Goal: Navigation & Orientation: Find specific page/section

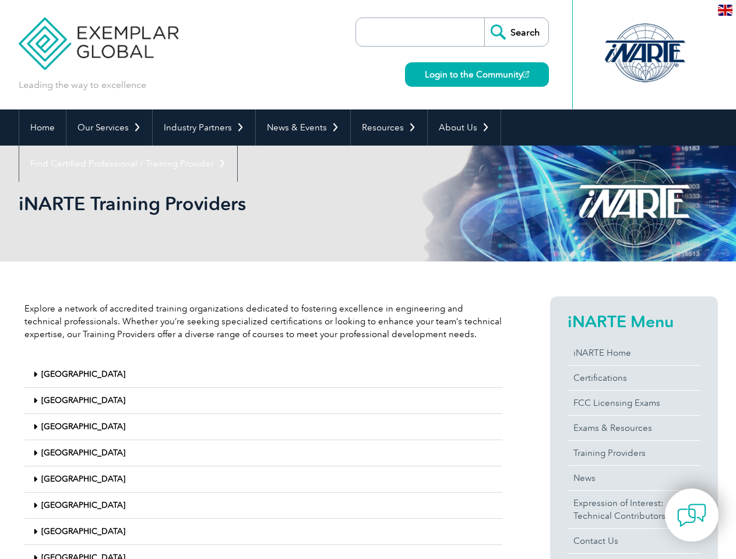
click at [108, 128] on link "Our Services" at bounding box center [109, 128] width 86 height 36
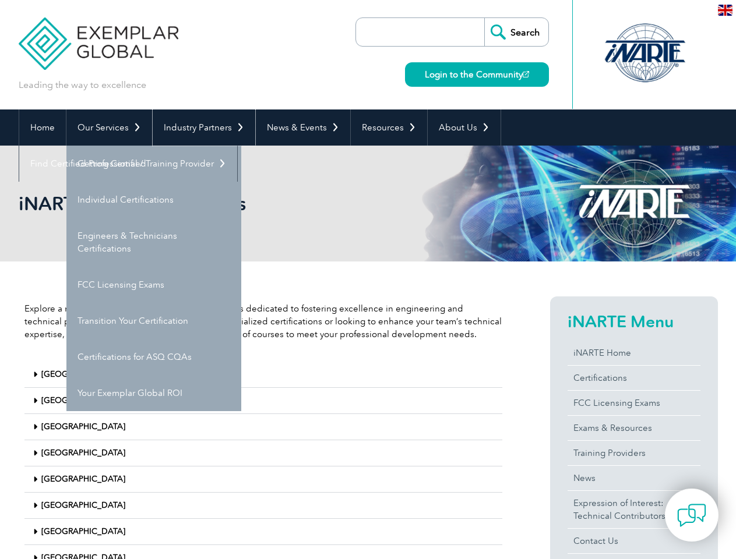
click at [202, 128] on link "Industry Partners" at bounding box center [204, 128] width 103 height 36
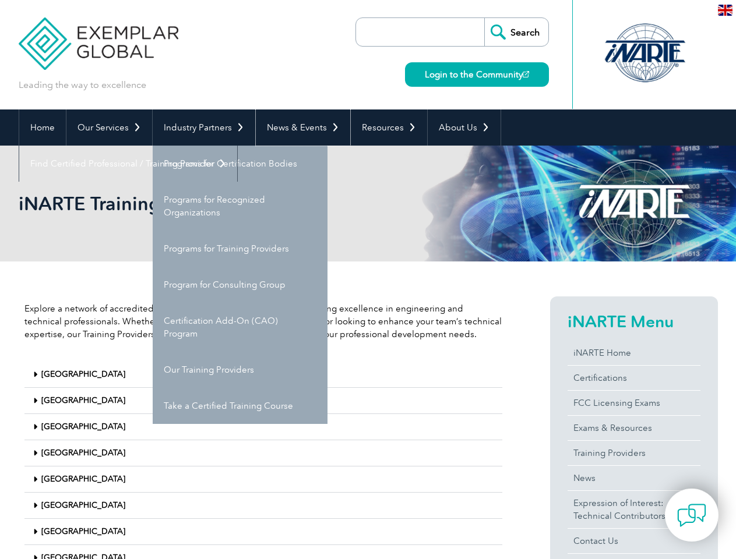
click at [299, 128] on link "News & Events" at bounding box center [303, 128] width 94 height 36
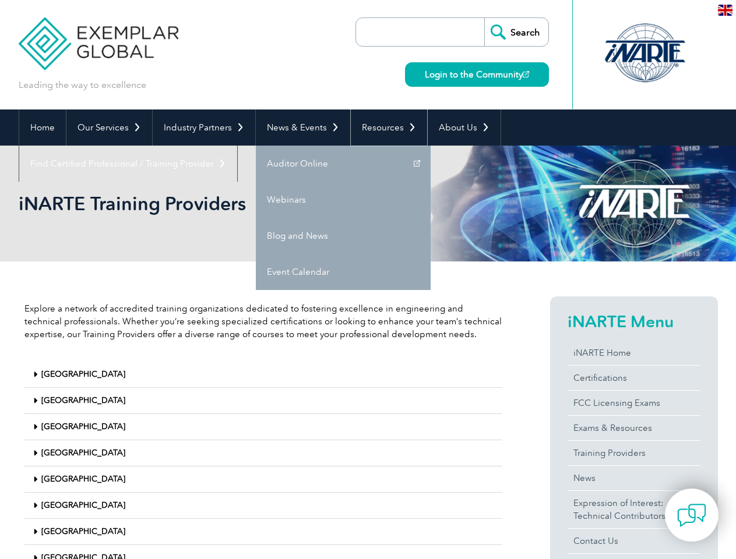
click at [384, 128] on link "Resources" at bounding box center [389, 128] width 76 height 36
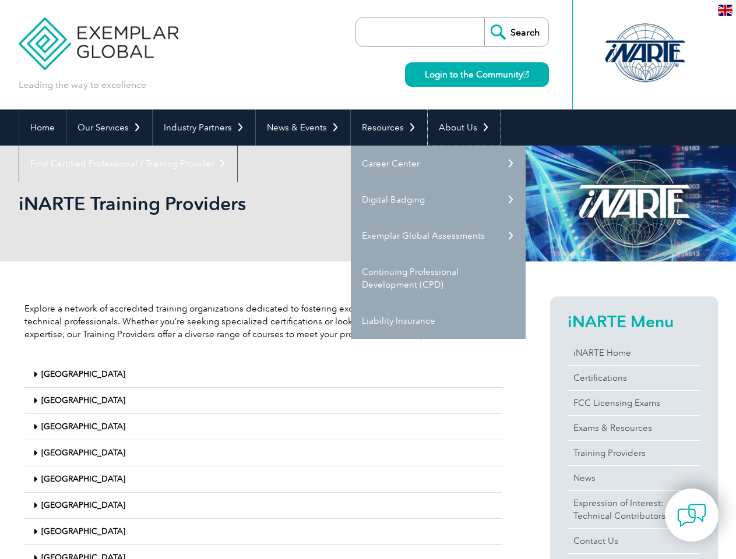
click at [458, 128] on link "About Us" at bounding box center [464, 128] width 73 height 36
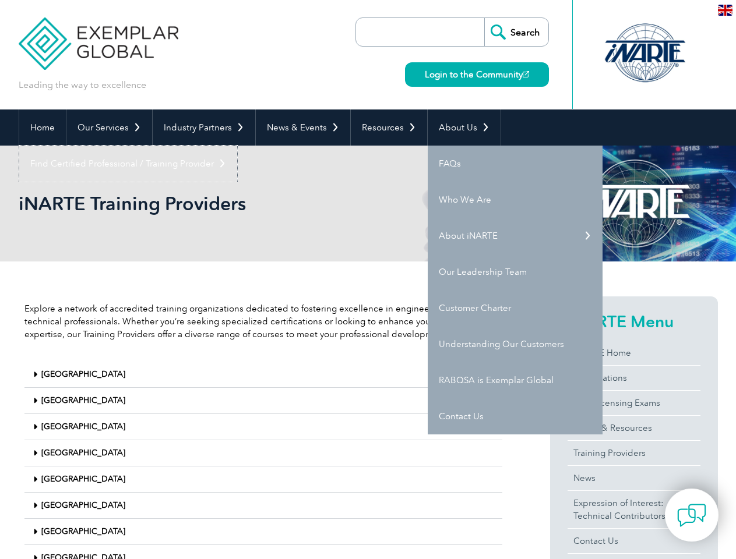
click at [237, 146] on link "Find Certified Professional / Training Provider" at bounding box center [128, 164] width 218 height 36
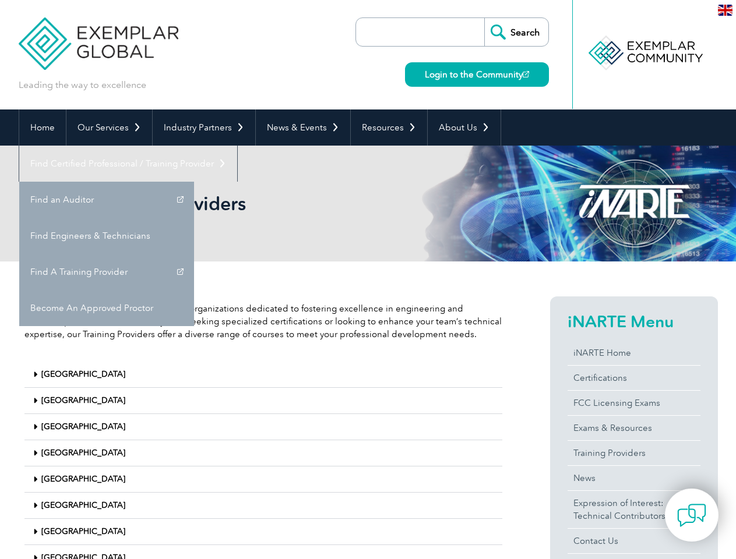
click at [263, 375] on div "[GEOGRAPHIC_DATA]" at bounding box center [263, 375] width 478 height 26
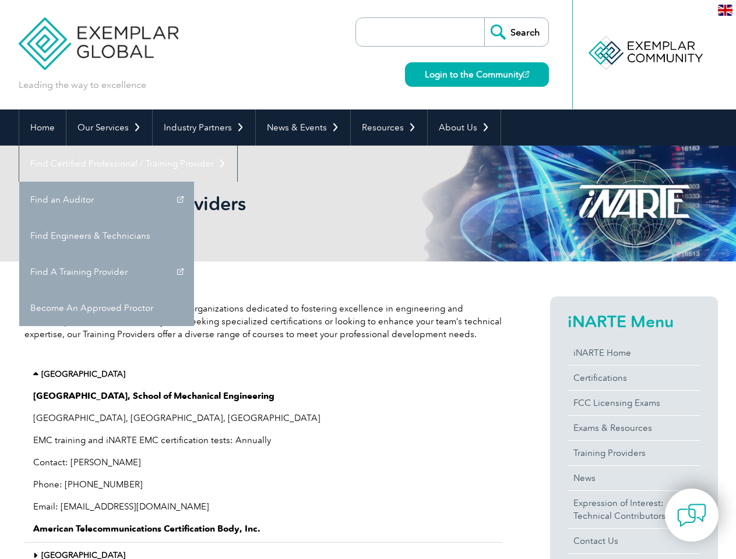
click at [263, 401] on p "[GEOGRAPHIC_DATA], School of Mechanical Engineering" at bounding box center [263, 396] width 460 height 13
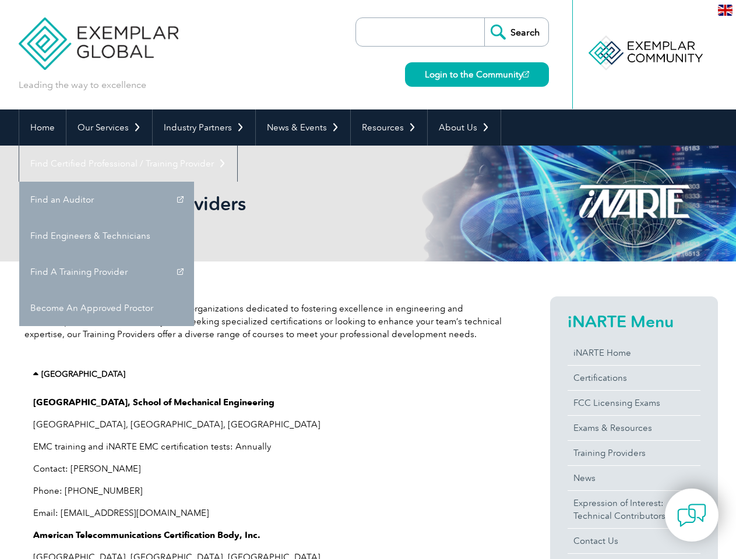
click at [263, 427] on p "[GEOGRAPHIC_DATA], [GEOGRAPHIC_DATA], [GEOGRAPHIC_DATA]" at bounding box center [263, 424] width 460 height 13
